Goal: Task Accomplishment & Management: Complete application form

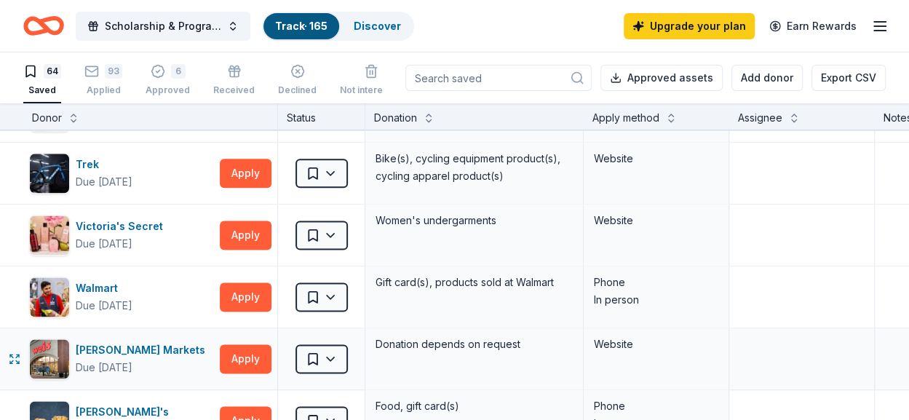
scroll to position [3641, 0]
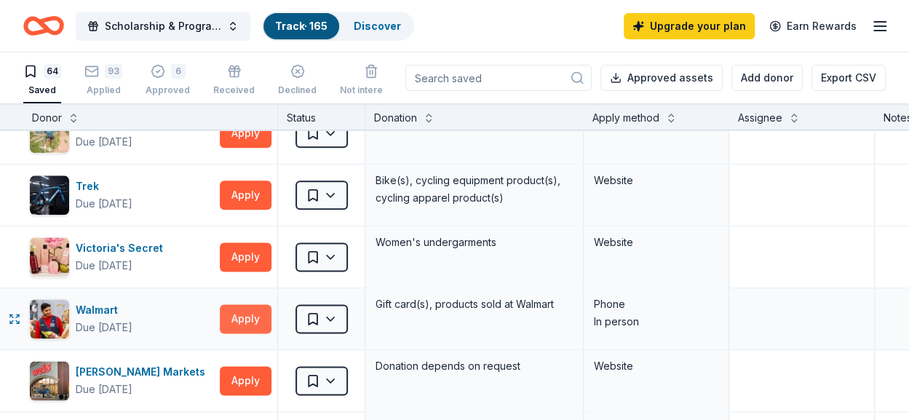
click at [245, 304] on button "Apply" at bounding box center [246, 318] width 52 height 29
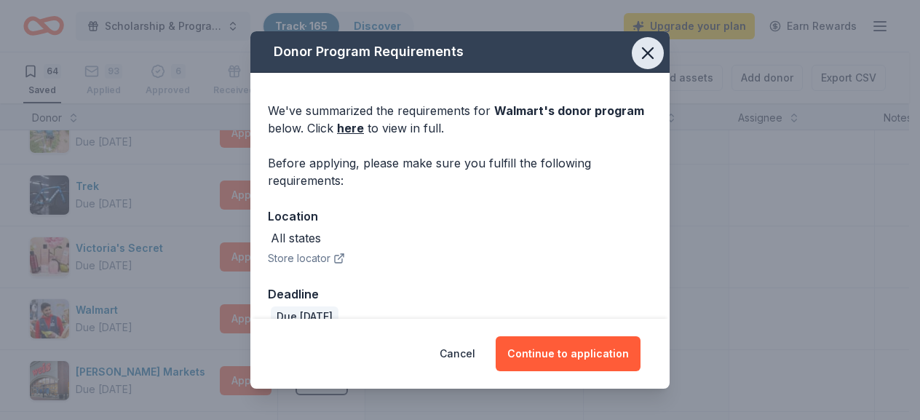
click at [644, 53] on icon "button" at bounding box center [648, 53] width 20 height 20
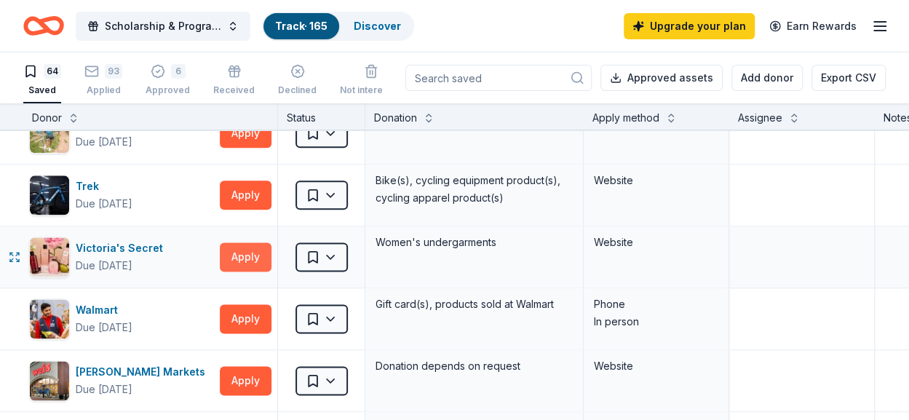
click at [253, 248] on button "Apply" at bounding box center [246, 256] width 52 height 29
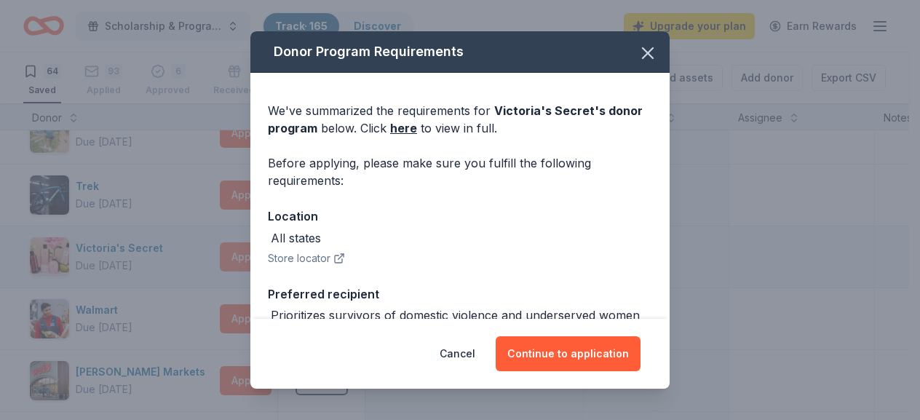
click at [253, 248] on div "We've summarized the requirements for Victoria's Secret 's donor program below.…" at bounding box center [459, 381] width 419 height 617
click at [638, 45] on icon "button" at bounding box center [648, 53] width 20 height 20
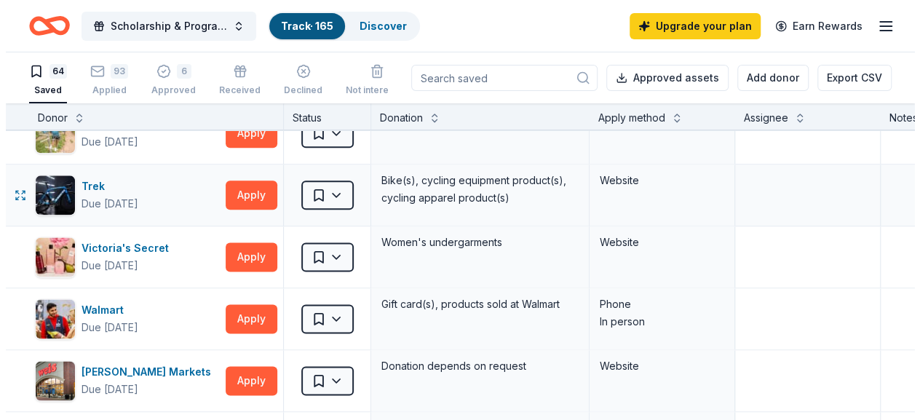
scroll to position [3568, 0]
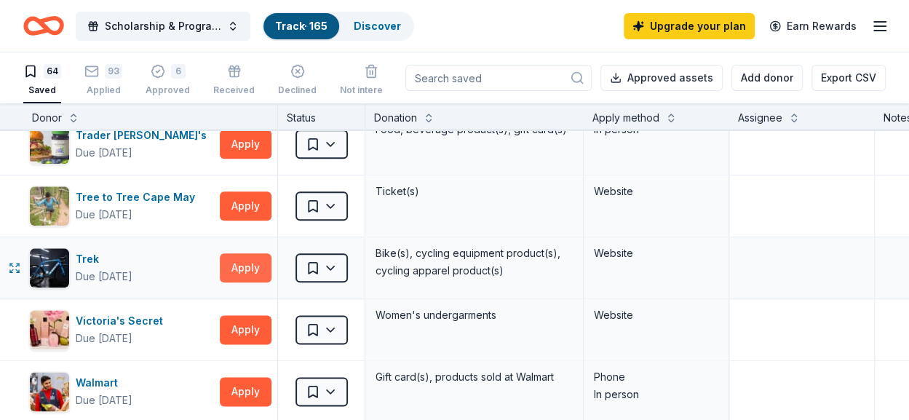
click at [240, 264] on button "Apply" at bounding box center [246, 267] width 52 height 29
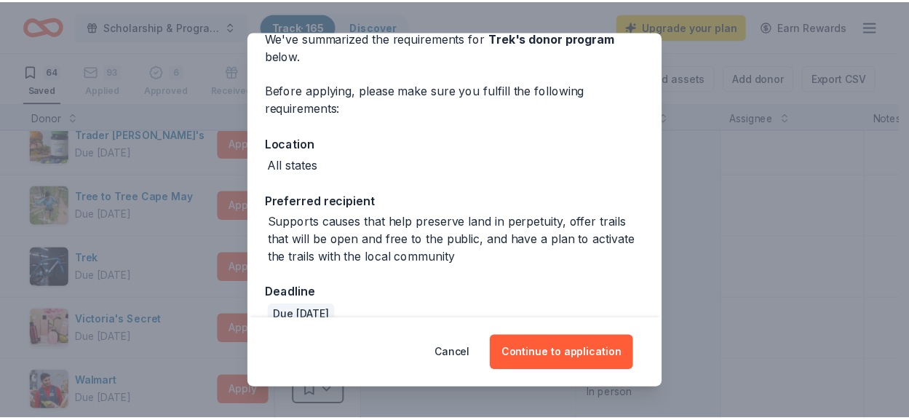
scroll to position [97, 0]
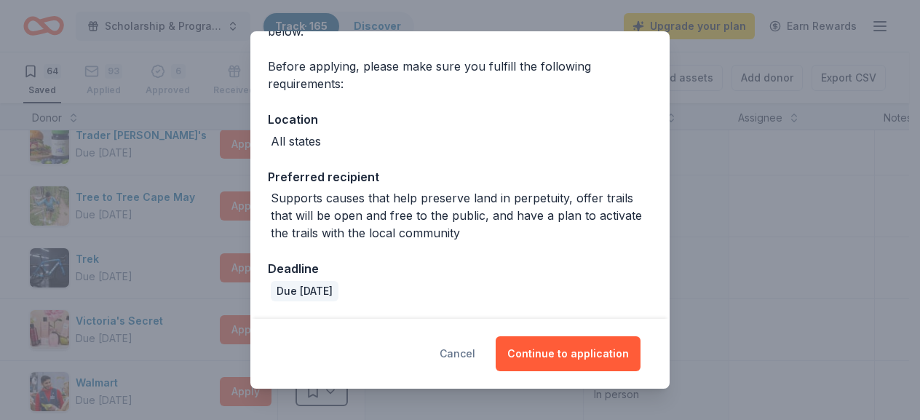
click at [470, 352] on button "Cancel" at bounding box center [458, 353] width 36 height 35
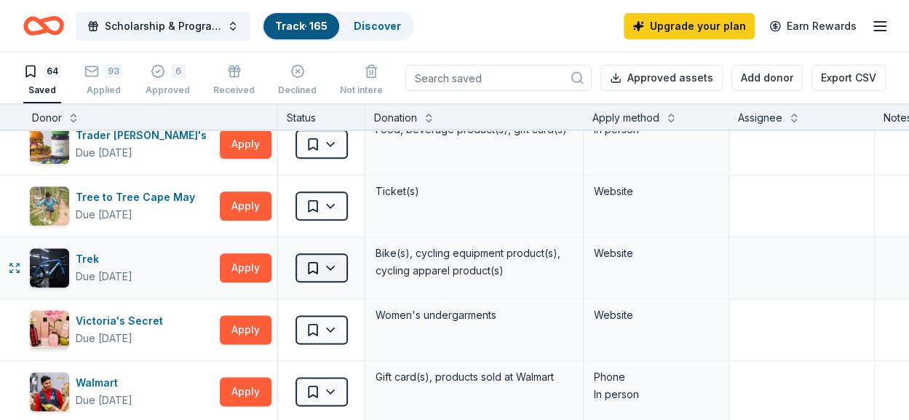
click at [333, 252] on html "Scholarship & Program fundraiser Track · 165 Discover Upgrade your plan Earn Re…" at bounding box center [454, 210] width 909 height 420
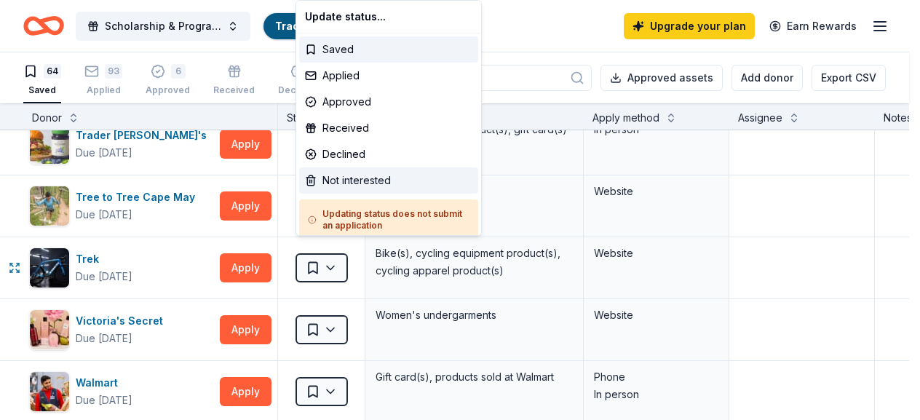
click at [347, 180] on div "Not interested" at bounding box center [388, 180] width 179 height 26
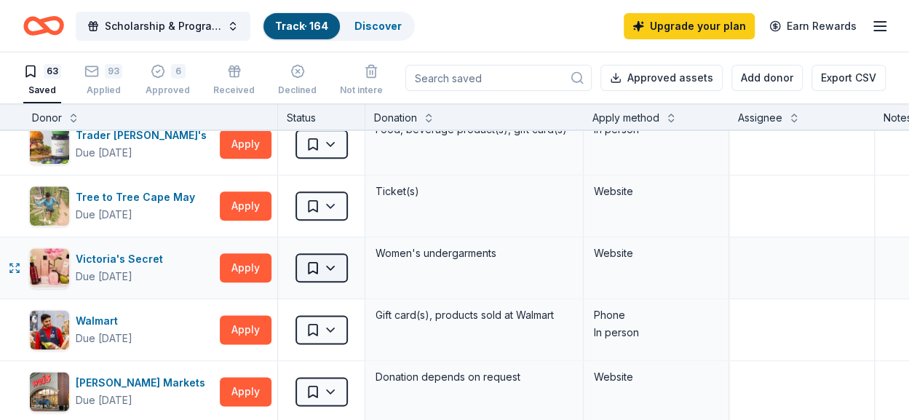
click at [331, 256] on html "Scholarship & Program fundraiser Track · 164 Discover Upgrade your plan Earn Re…" at bounding box center [454, 210] width 909 height 420
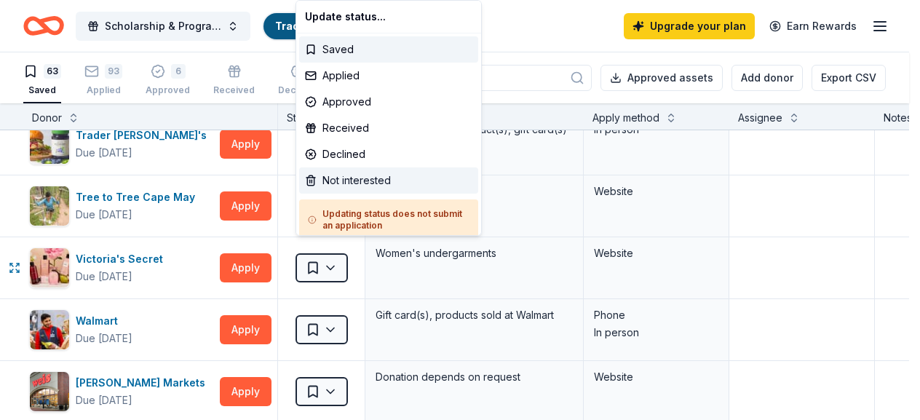
click at [374, 180] on div "Not interested" at bounding box center [388, 180] width 179 height 26
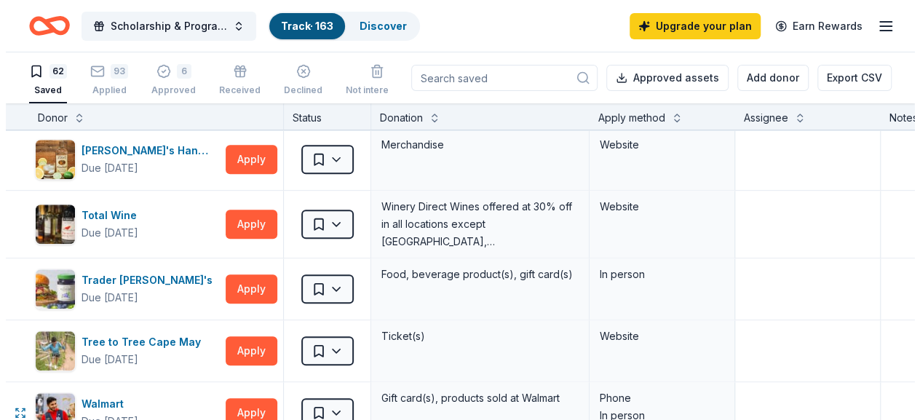
scroll to position [3422, 0]
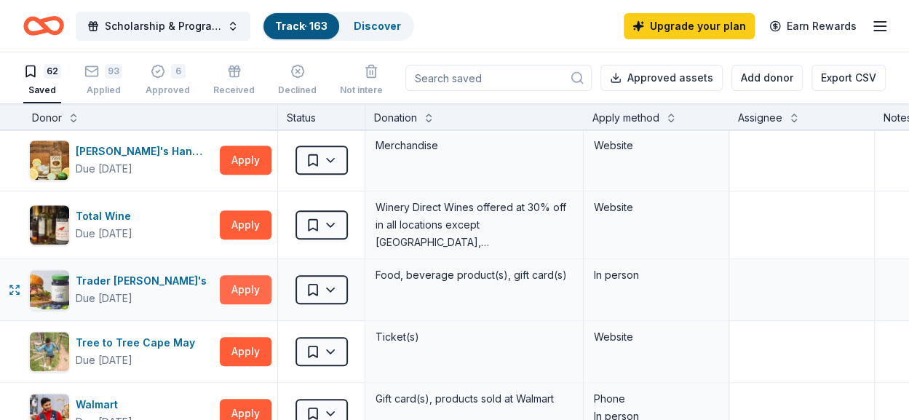
click at [258, 275] on button "Apply" at bounding box center [246, 289] width 52 height 29
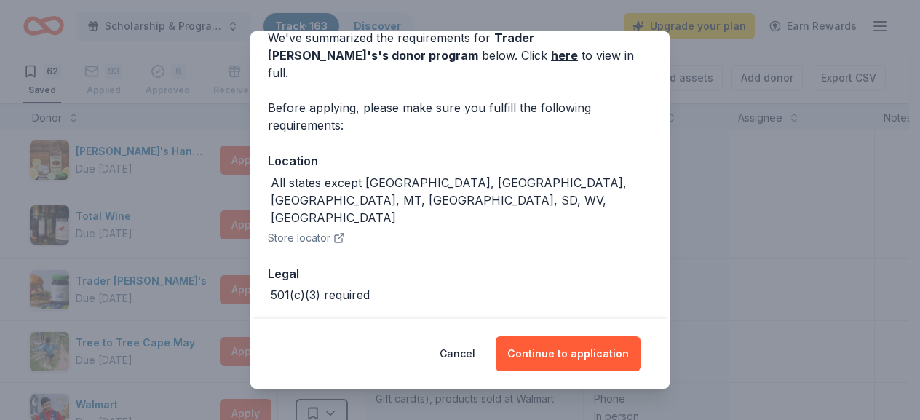
scroll to position [82, 0]
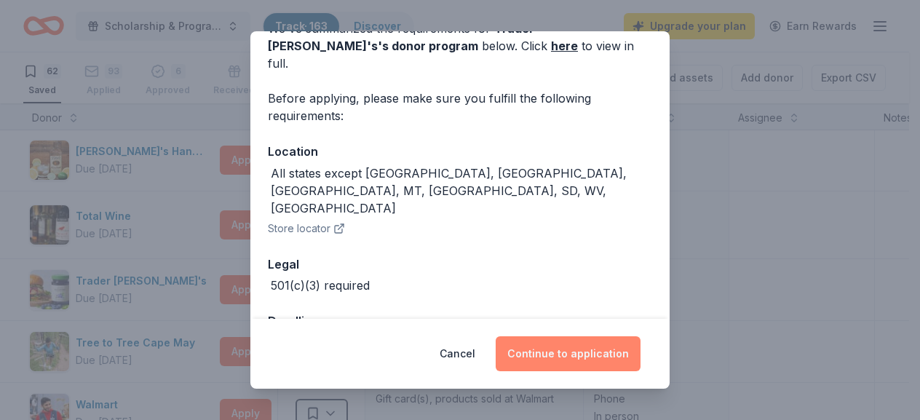
click at [568, 354] on button "Continue to application" at bounding box center [568, 353] width 145 height 35
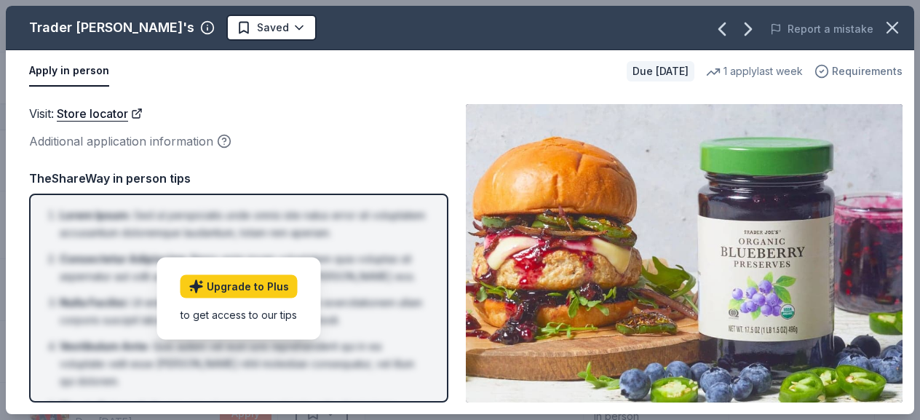
click at [824, 70] on icon "button" at bounding box center [823, 71] width 4 height 2
click at [380, 130] on div "Visit : Store locator Additional application information" at bounding box center [238, 127] width 419 height 47
click at [829, 76] on icon "button" at bounding box center [822, 71] width 15 height 15
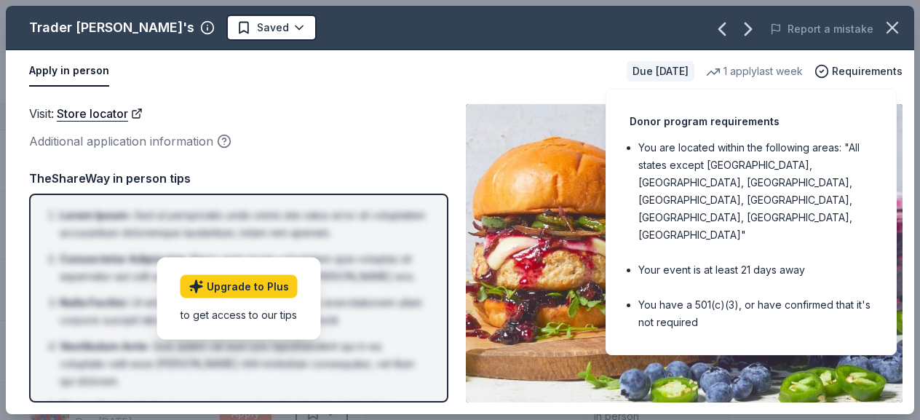
click at [347, 100] on div "Visit : Store locator Additional application information Visit : Store locator …" at bounding box center [460, 253] width 909 height 322
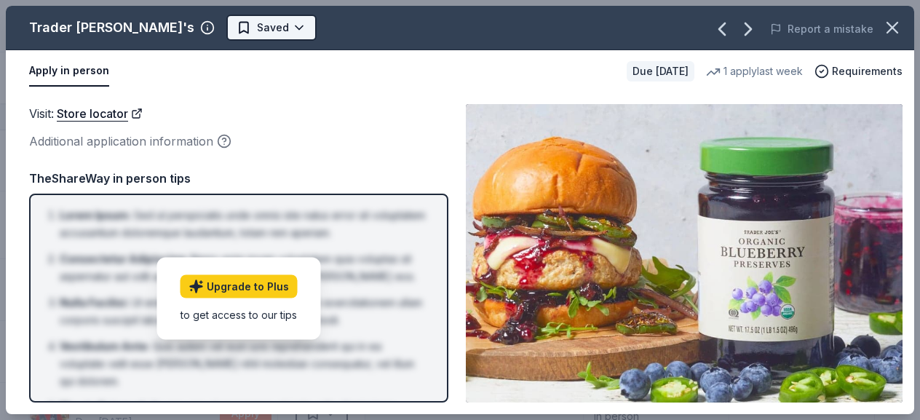
click at [220, 28] on html "Scholarship & Program fundraiser Track · 163 Discover Upgrade your plan Earn Re…" at bounding box center [460, 210] width 920 height 420
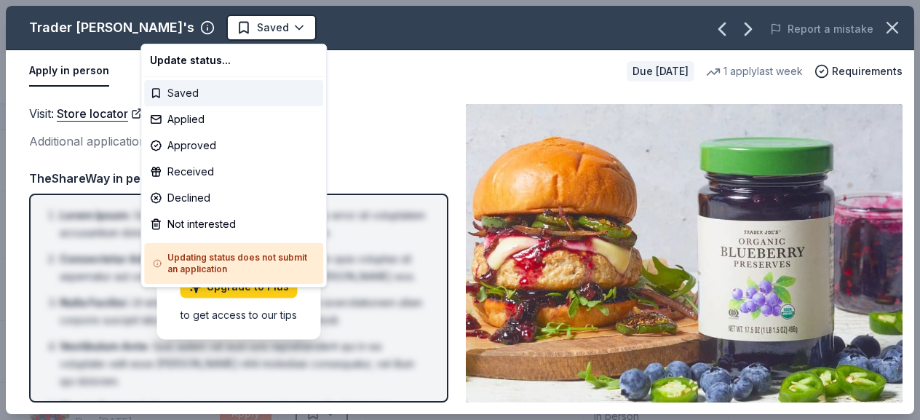
click at [189, 92] on div "Saved" at bounding box center [233, 93] width 179 height 26
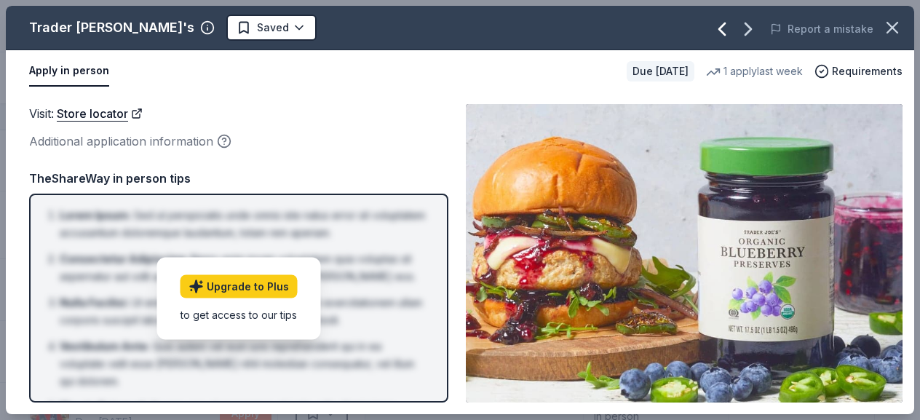
click at [724, 30] on icon "button" at bounding box center [722, 29] width 6 height 12
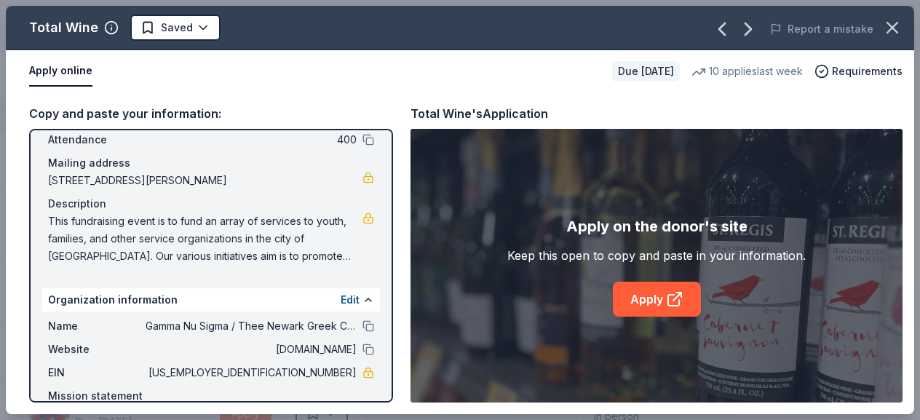
scroll to position [0, 0]
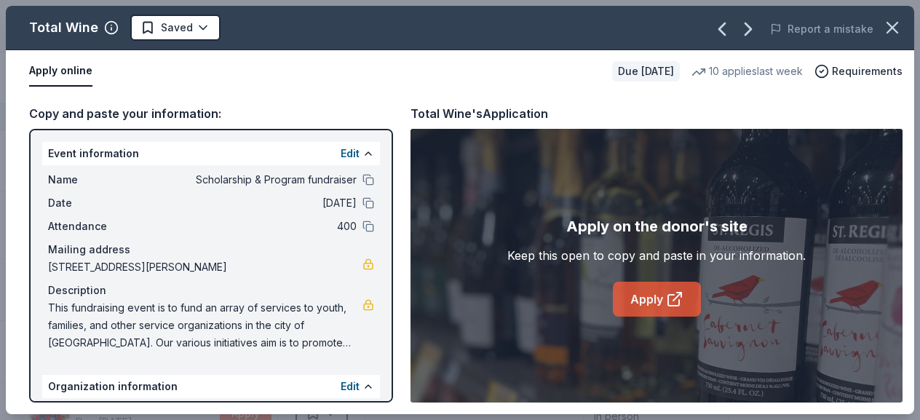
click at [633, 304] on link "Apply" at bounding box center [657, 299] width 88 height 35
click at [657, 291] on link "Apply" at bounding box center [657, 299] width 88 height 35
